Goal: Find specific page/section: Find specific page/section

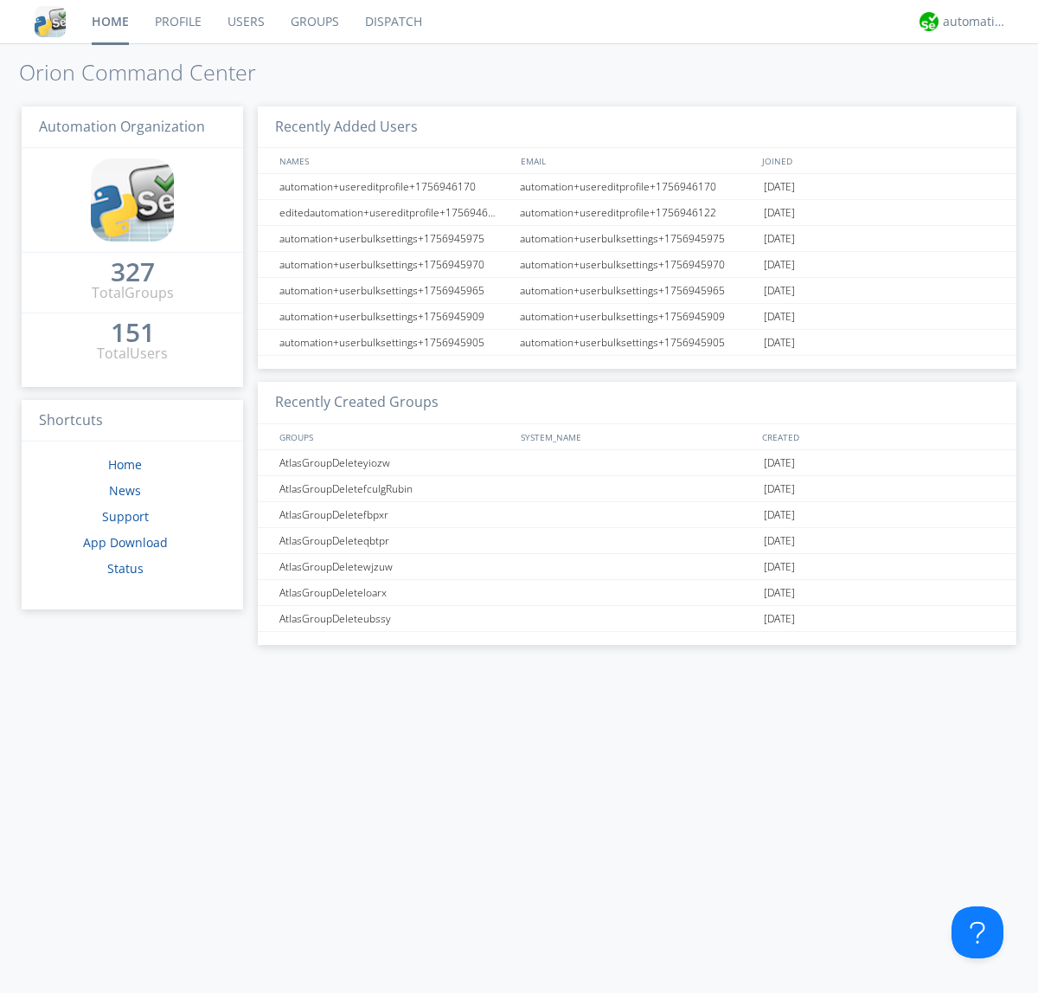
click at [392, 22] on link "Dispatch" at bounding box center [393, 21] width 83 height 43
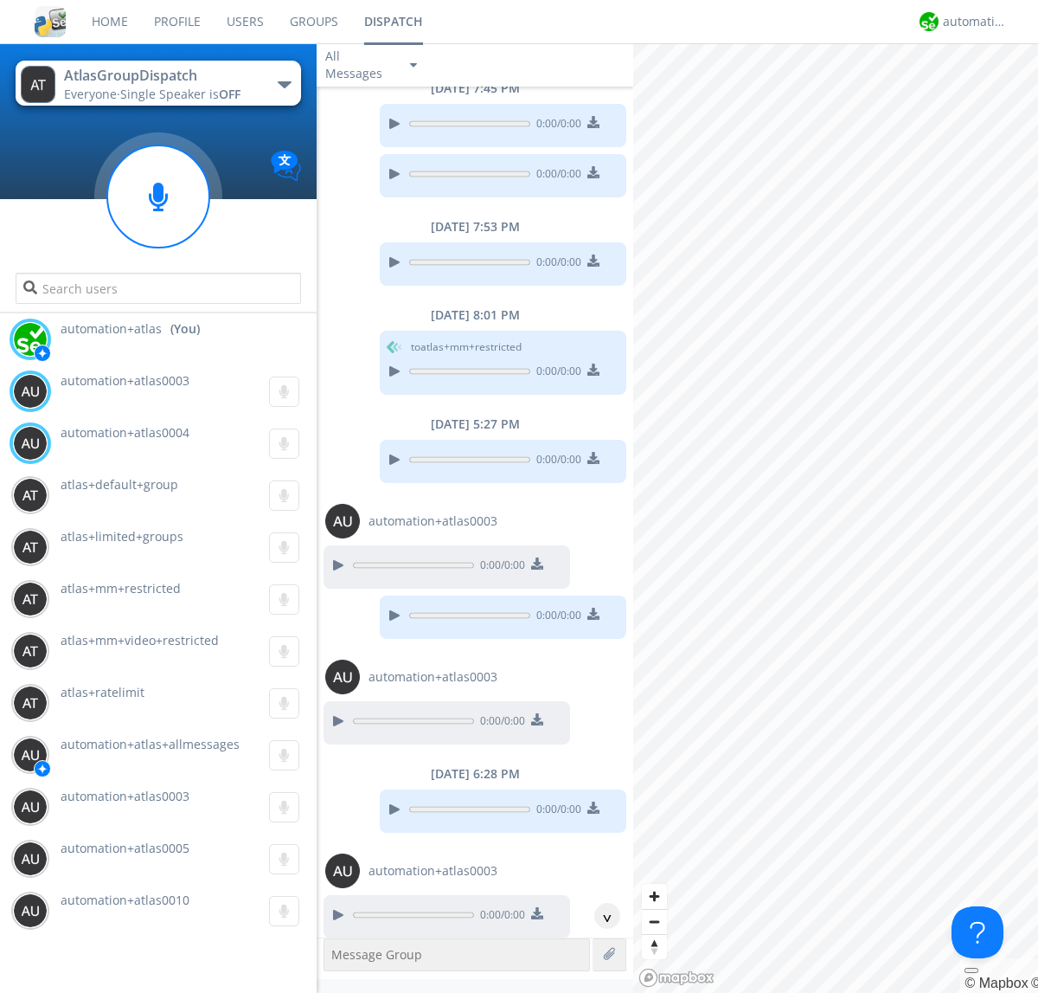
scroll to position [378, 0]
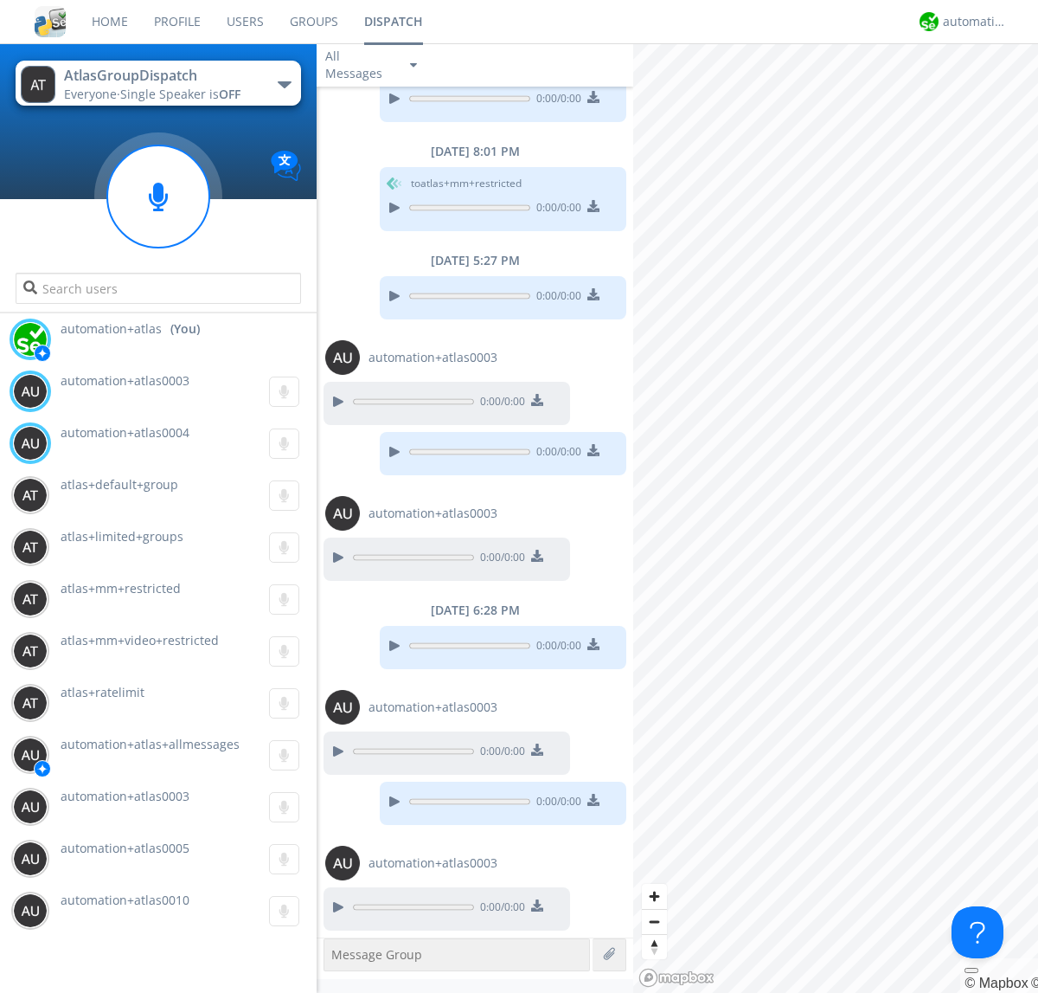
click at [284, 84] on div "button" at bounding box center [285, 84] width 14 height 7
click at [0, 0] on span "AtlasGroupDispatch2" at bounding box center [0, 0] width 0 height 0
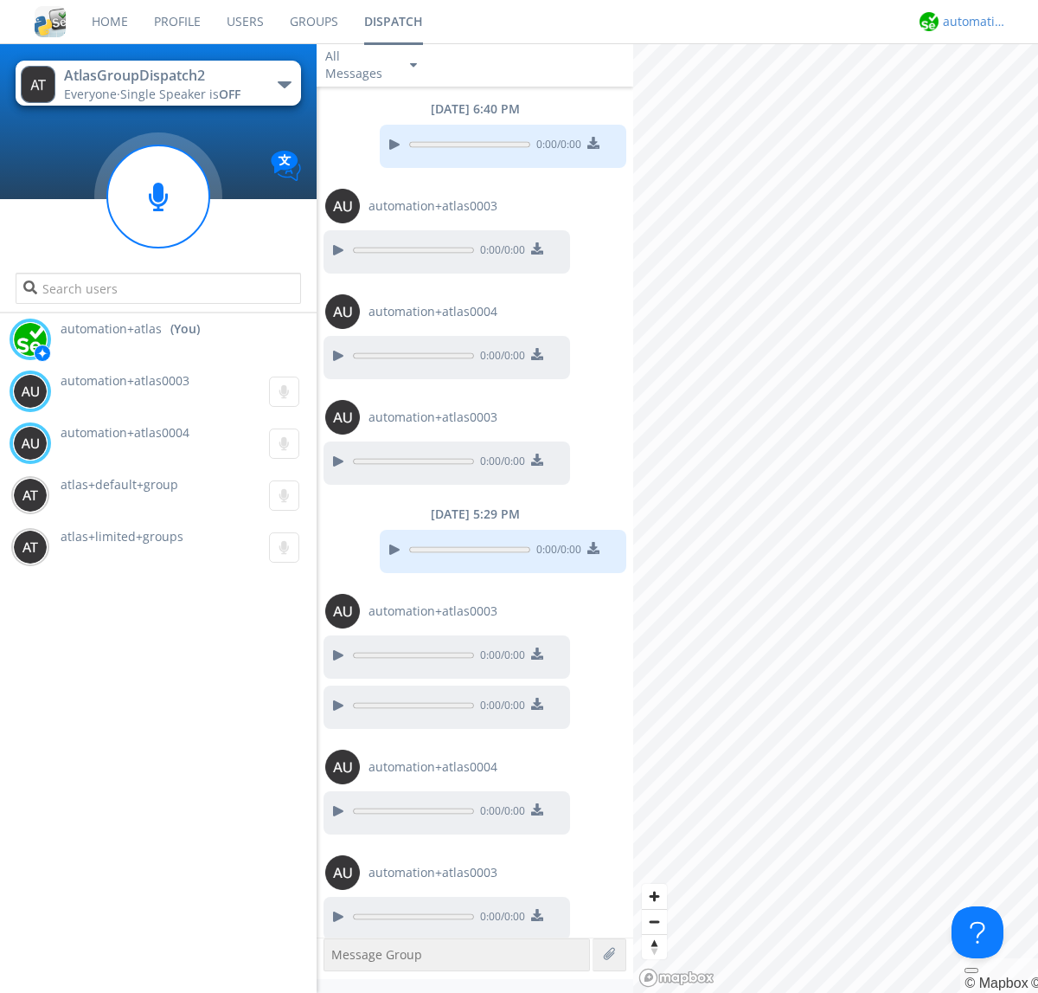
click at [971, 22] on div "automation+atlas" at bounding box center [975, 21] width 65 height 17
